Goal: Task Accomplishment & Management: Use online tool/utility

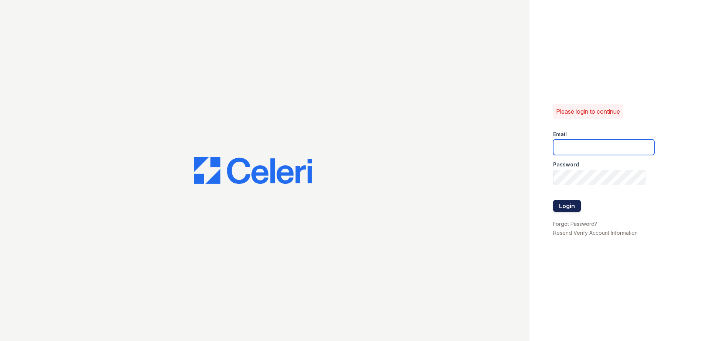
type input "[EMAIL_ADDRESS][DOMAIN_NAME]"
click at [575, 209] on button "Login" at bounding box center [567, 206] width 28 height 12
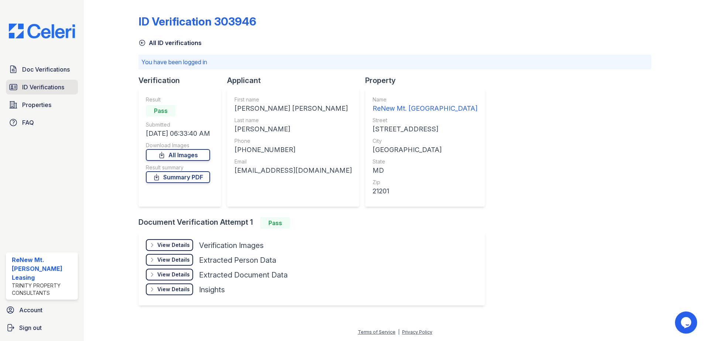
click at [32, 85] on span "ID Verifications" at bounding box center [43, 87] width 42 height 9
